Goal: Task Accomplishment & Management: Manage account settings

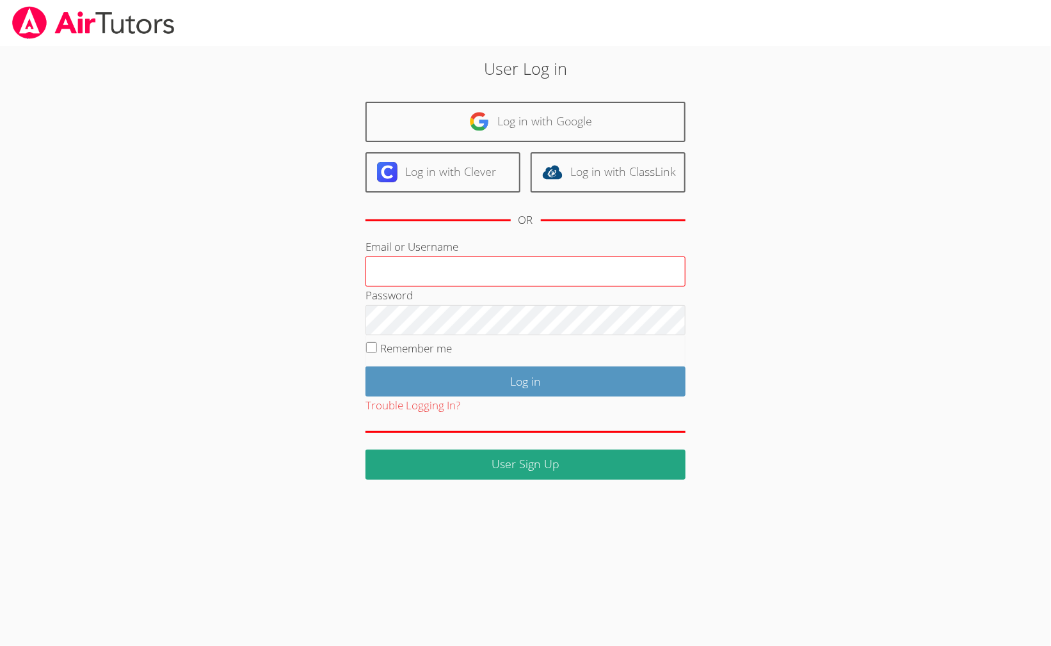
click at [422, 282] on input "Email or Username" at bounding box center [525, 272] width 320 height 31
type input "[PERSON_NAME][EMAIL_ADDRESS][PERSON_NAME][DOMAIN_NAME]"
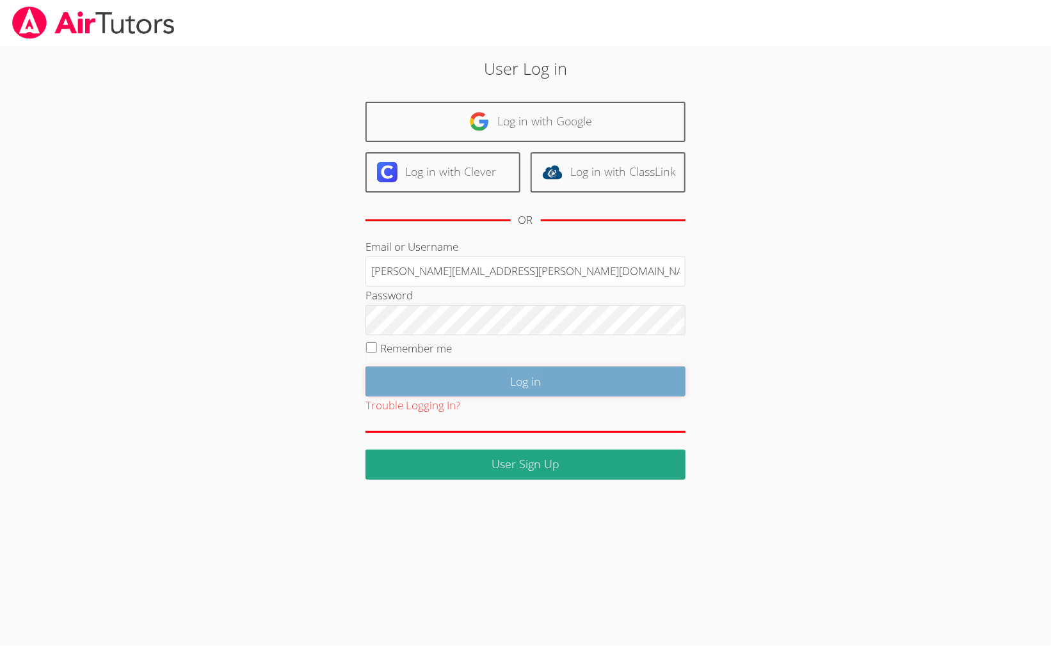
click at [527, 375] on input "Log in" at bounding box center [525, 382] width 320 height 30
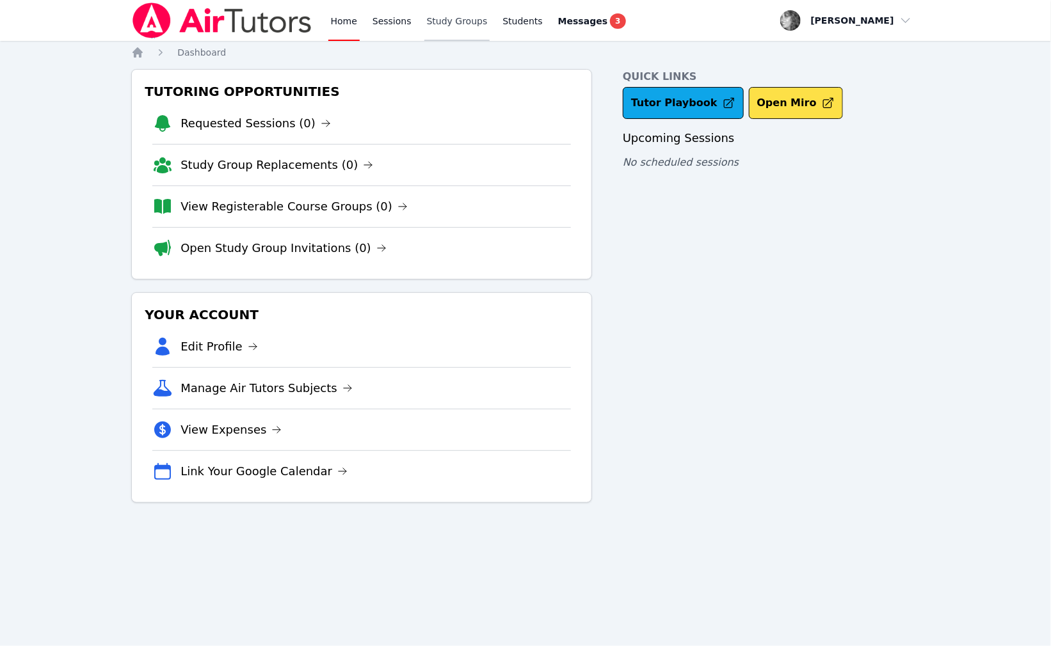
click at [448, 22] on link "Study Groups" at bounding box center [457, 20] width 66 height 41
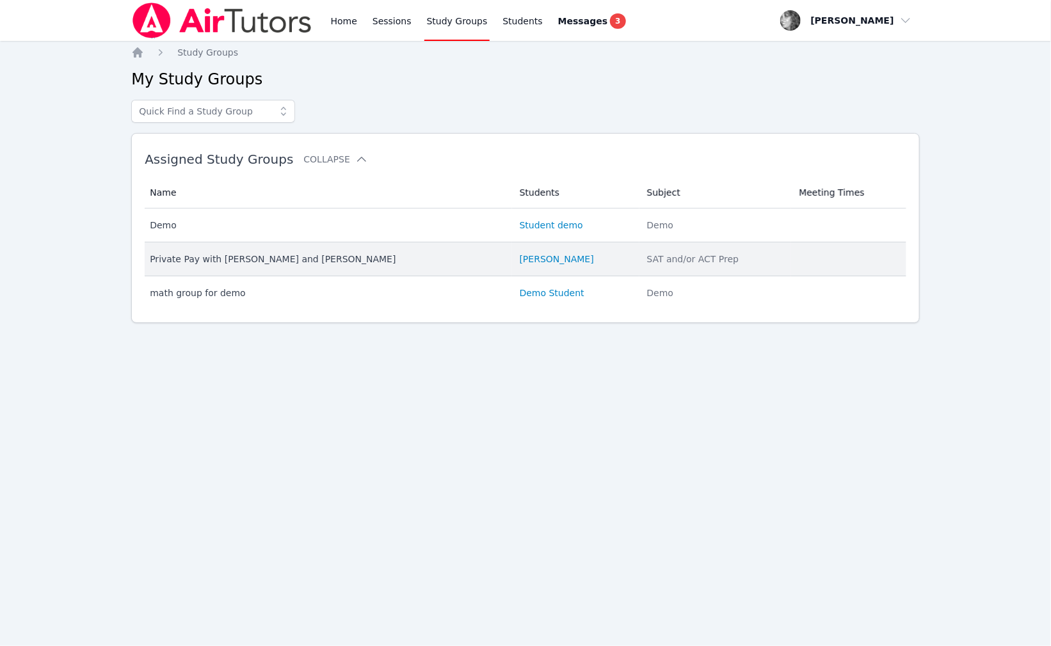
click at [267, 253] on div "Private Pay with Jack Povondra and Amy Povondra" at bounding box center [327, 259] width 354 height 13
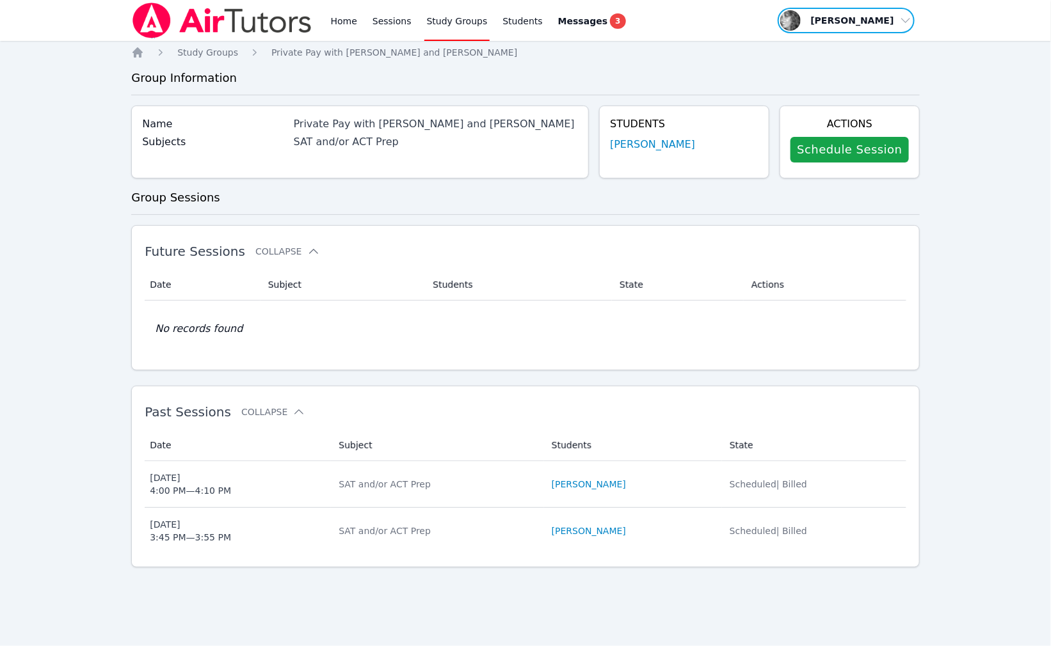
click at [871, 33] on span "button" at bounding box center [845, 20] width 139 height 28
click at [836, 68] on button "Logout" at bounding box center [850, 72] width 123 height 23
